Goal: Transaction & Acquisition: Purchase product/service

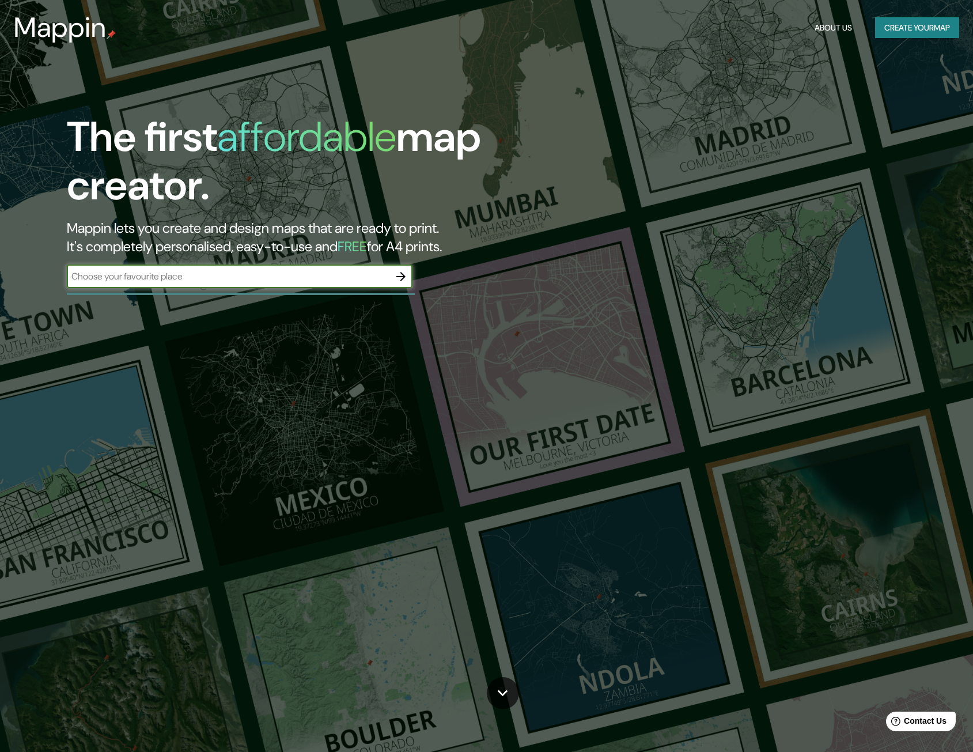
click at [282, 273] on input "text" at bounding box center [228, 276] width 323 height 13
click at [254, 282] on input "[PERSON_NAME]" at bounding box center [228, 276] width 323 height 13
type input "lima"
click at [394, 281] on button "button" at bounding box center [401, 276] width 23 height 23
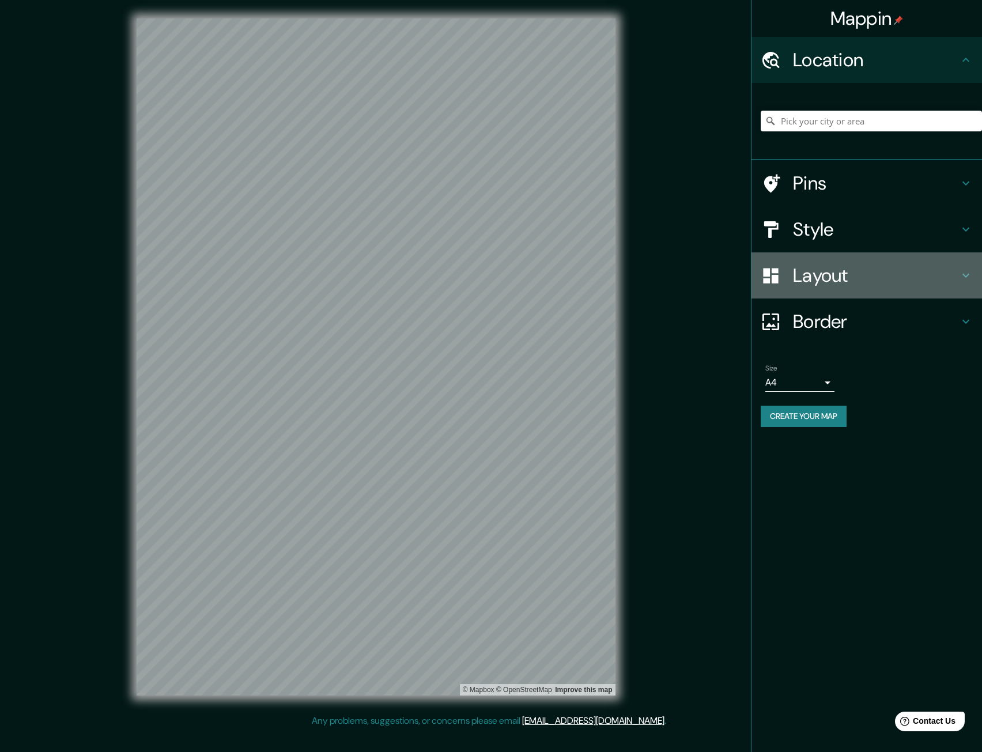
click at [816, 278] on h4 "Layout" at bounding box center [876, 275] width 166 height 23
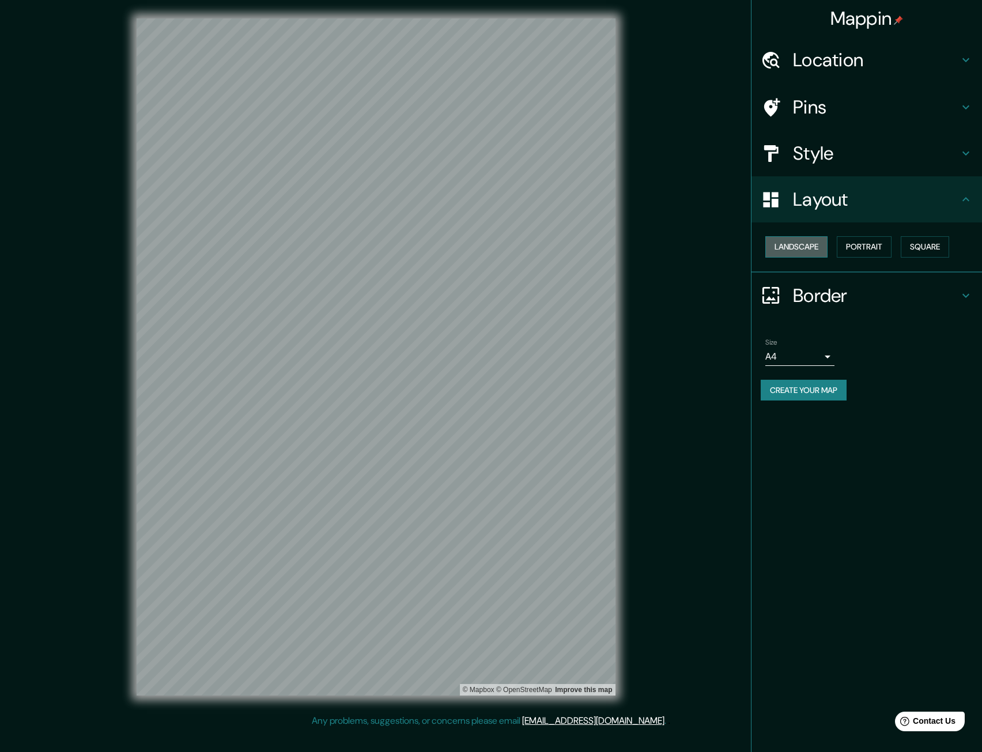
click at [805, 251] on button "Landscape" at bounding box center [796, 246] width 62 height 21
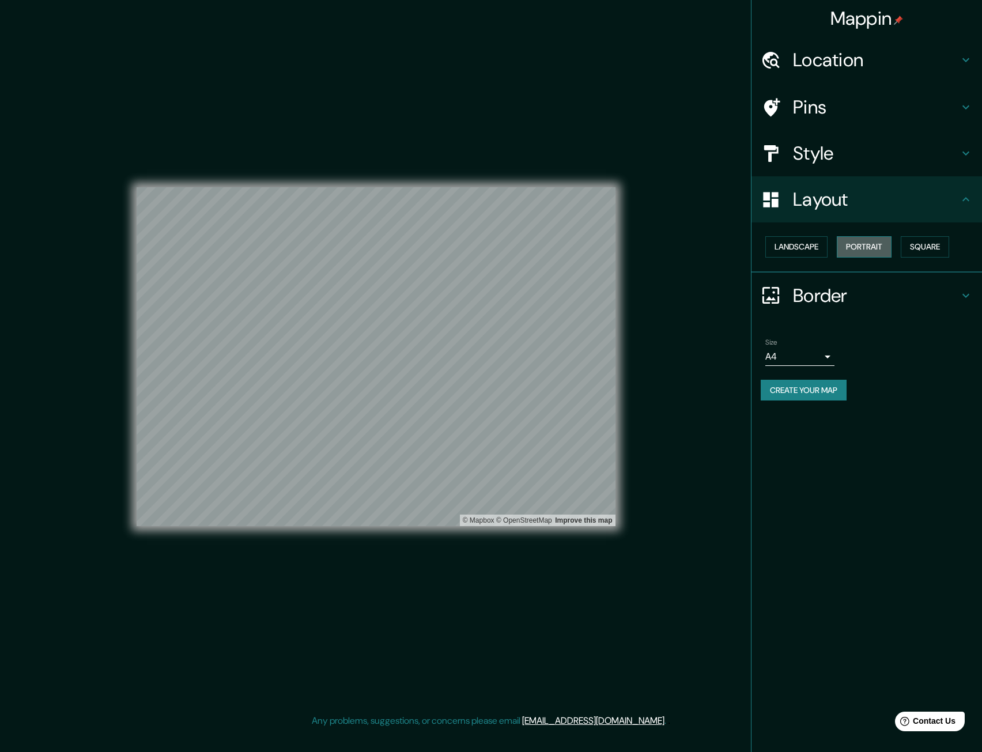
click at [890, 241] on button "Portrait" at bounding box center [864, 246] width 55 height 21
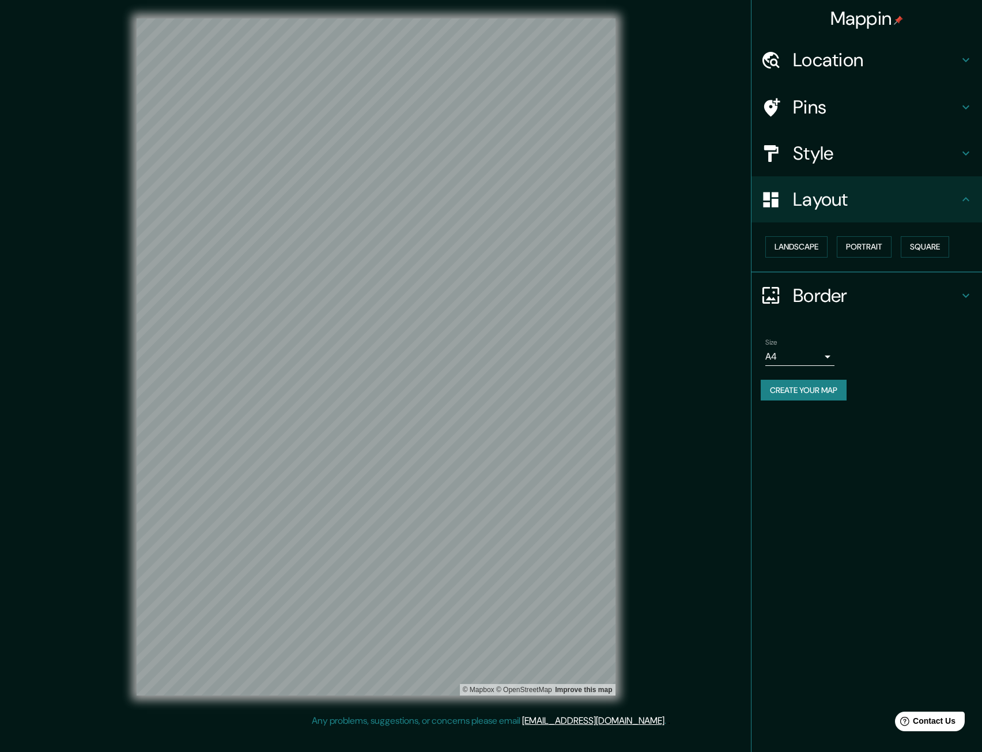
click at [825, 163] on h4 "Style" at bounding box center [876, 153] width 166 height 23
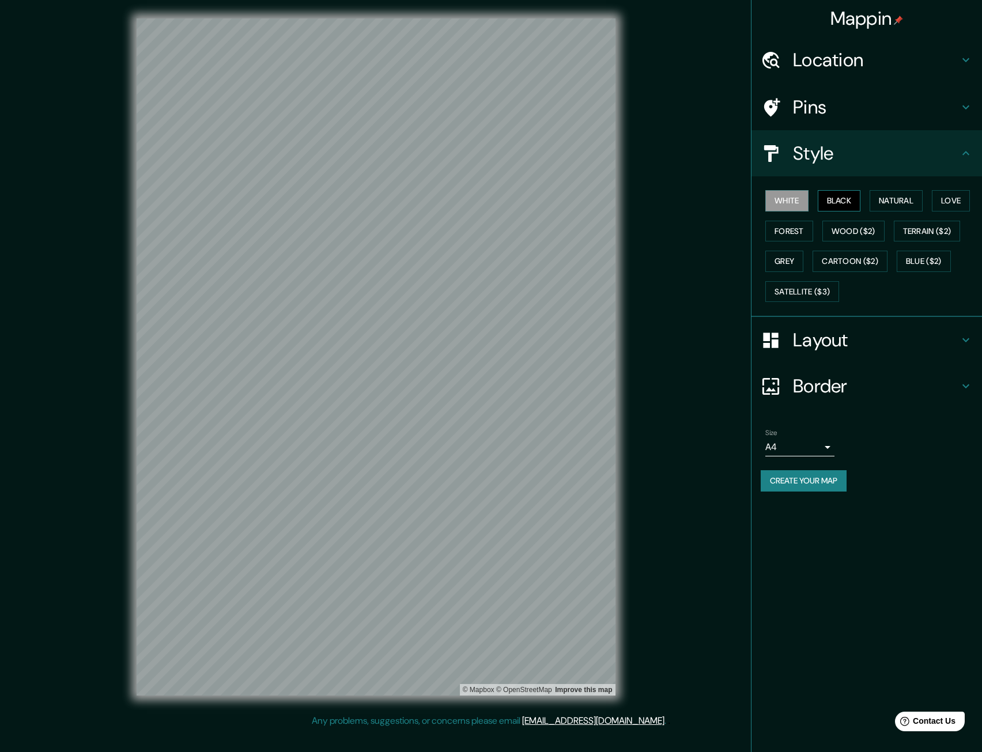
click at [842, 202] on button "Black" at bounding box center [839, 200] width 43 height 21
click at [809, 296] on button "Satellite ($3)" at bounding box center [802, 291] width 74 height 21
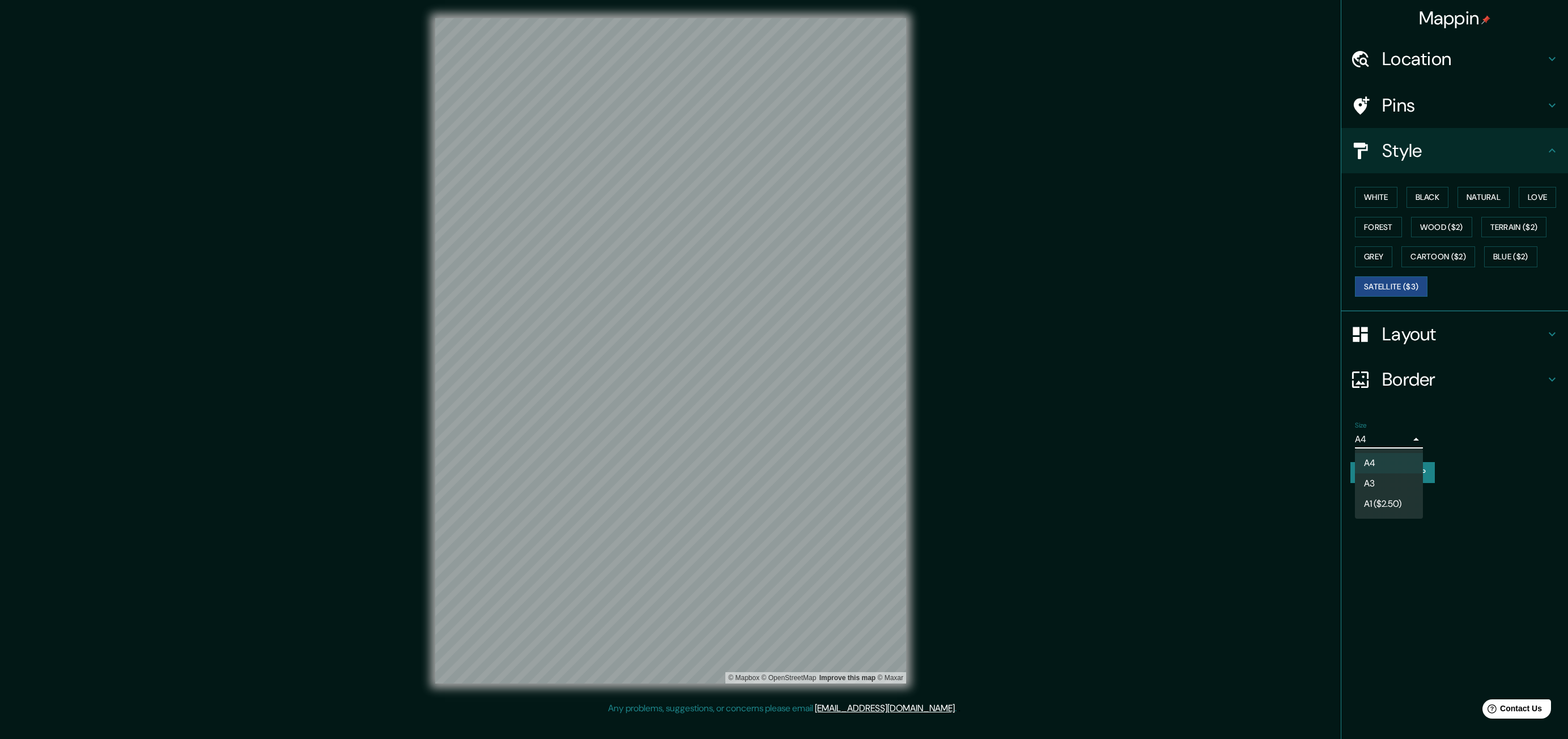
click at [964, 437] on body "Mappin Location Pins Style White Black Natural Love Forest Wood ($2) Terrain ($…" at bounding box center [784, 370] width 1568 height 739
click at [964, 478] on li "A3" at bounding box center [1388, 483] width 68 height 21
type input "a4"
drag, startPoint x: 1062, startPoint y: 435, endPoint x: 907, endPoint y: 418, distance: 155.9
click at [964, 435] on div "Mappin Location Pins Style White Black Natural Love Forest Wood ($2) Terrain ($…" at bounding box center [784, 360] width 1568 height 719
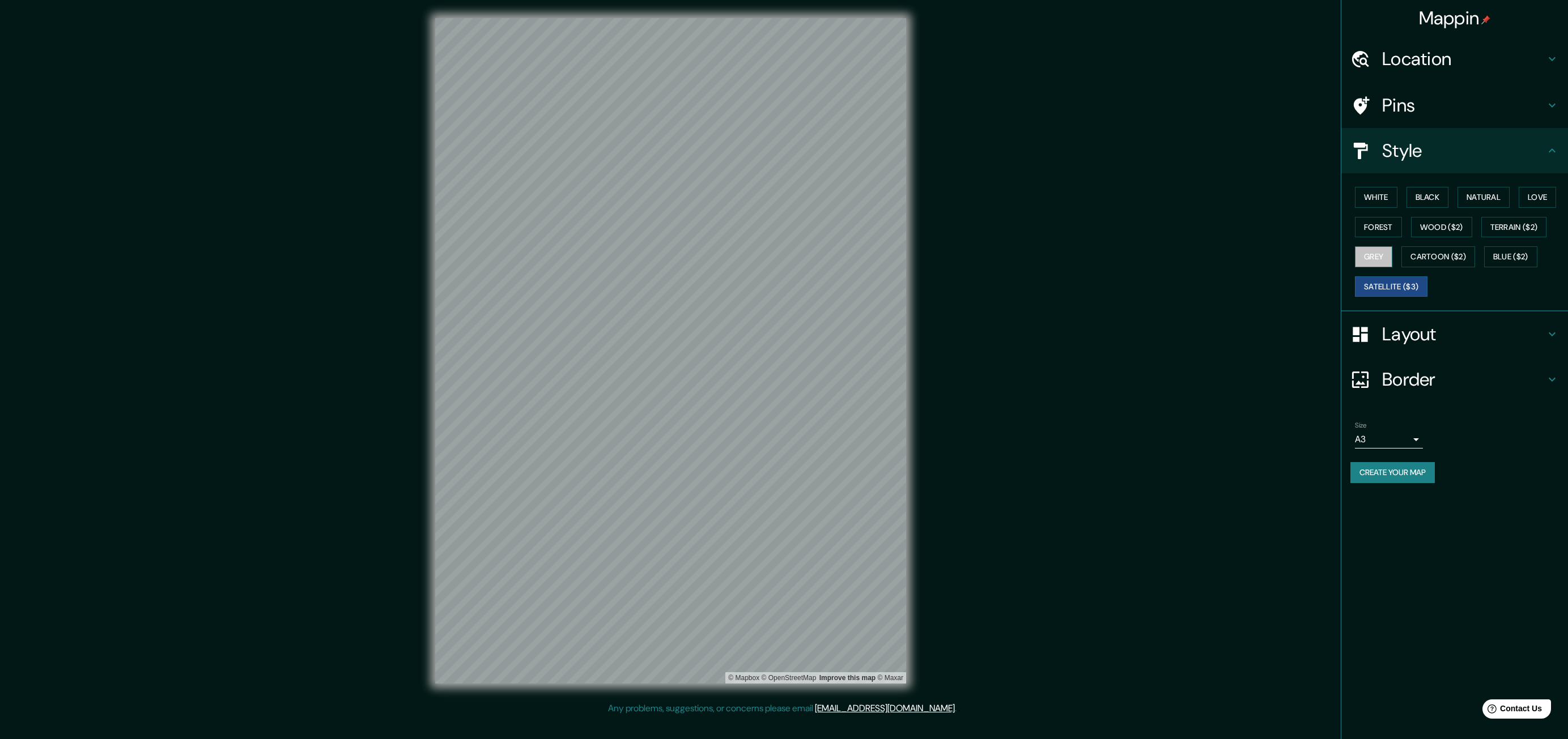
click at [964, 250] on button "Grey" at bounding box center [1373, 256] width 37 height 21
click at [964, 233] on button "Forest" at bounding box center [1378, 227] width 47 height 21
click at [964, 222] on button "Wood ($2)" at bounding box center [1441, 227] width 61 height 21
click at [964, 225] on button "Terrain ($2)" at bounding box center [1513, 227] width 66 height 21
click at [964, 229] on button "Wood ($2)" at bounding box center [1441, 227] width 61 height 21
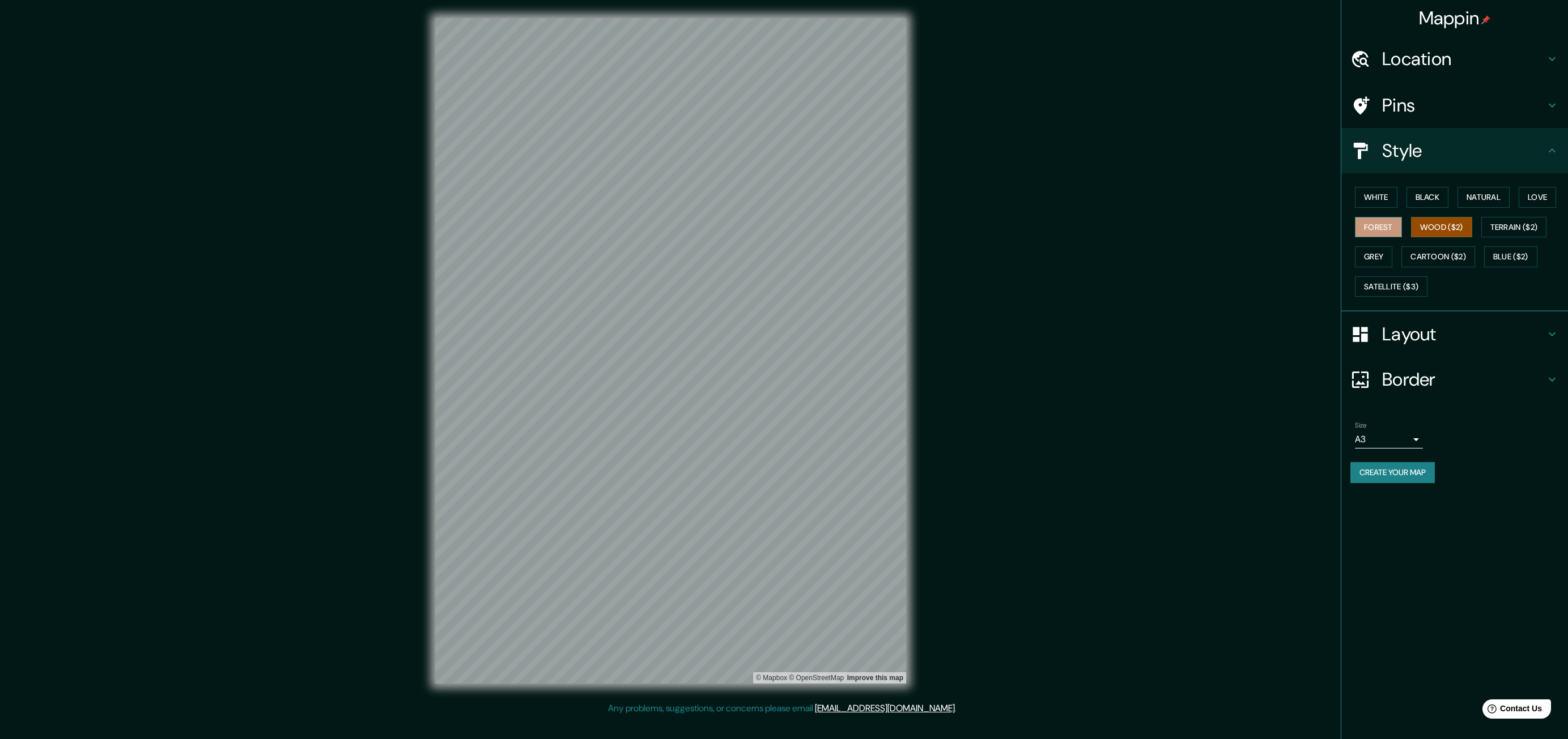
click at [964, 222] on button "Forest" at bounding box center [1378, 227] width 47 height 21
click at [964, 198] on button "Love" at bounding box center [1537, 197] width 37 height 21
click at [964, 206] on button "Natural" at bounding box center [1482, 197] width 52 height 21
click at [964, 203] on button "Black" at bounding box center [1426, 197] width 42 height 21
click at [964, 260] on button "Grey" at bounding box center [1373, 256] width 37 height 21
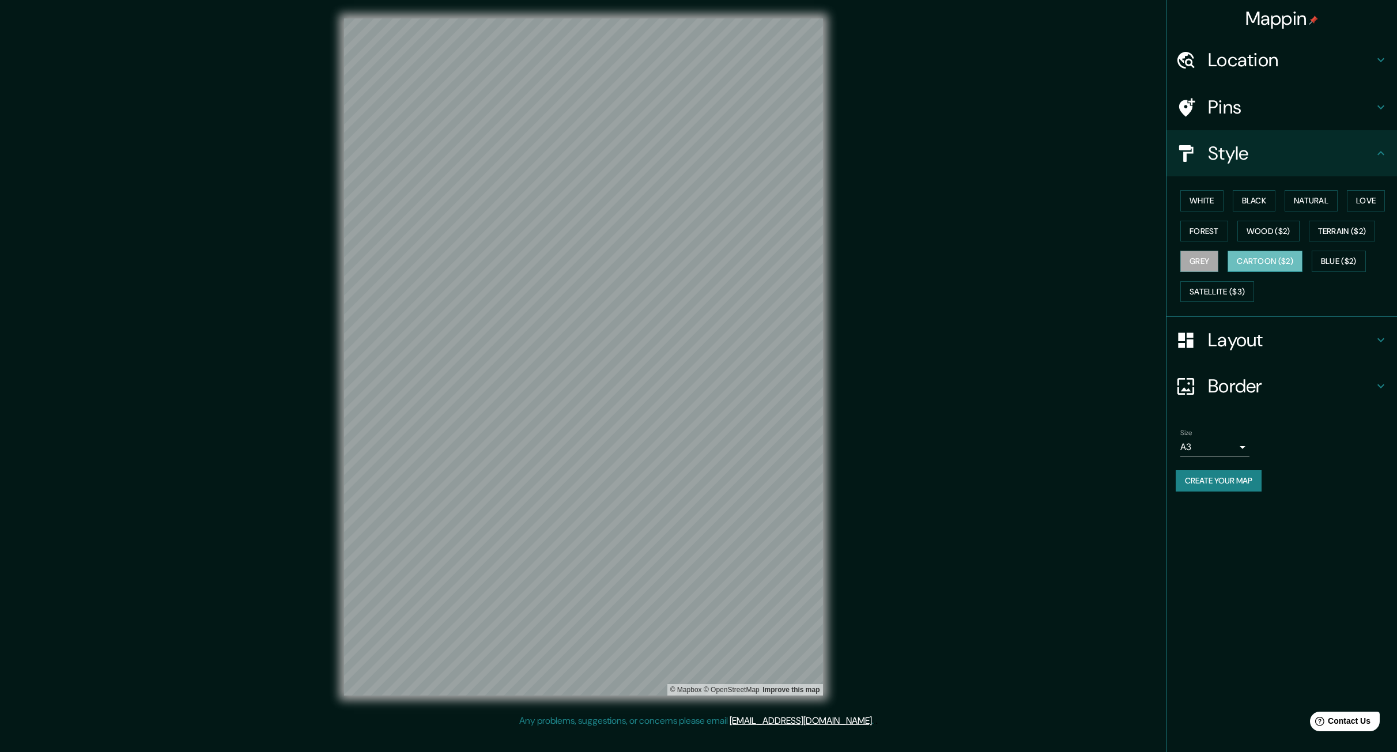
click at [981, 263] on button "Cartoon ($2)" at bounding box center [1264, 261] width 75 height 21
click at [981, 257] on button "Blue ($2)" at bounding box center [1339, 261] width 54 height 21
